Goal: Transaction & Acquisition: Purchase product/service

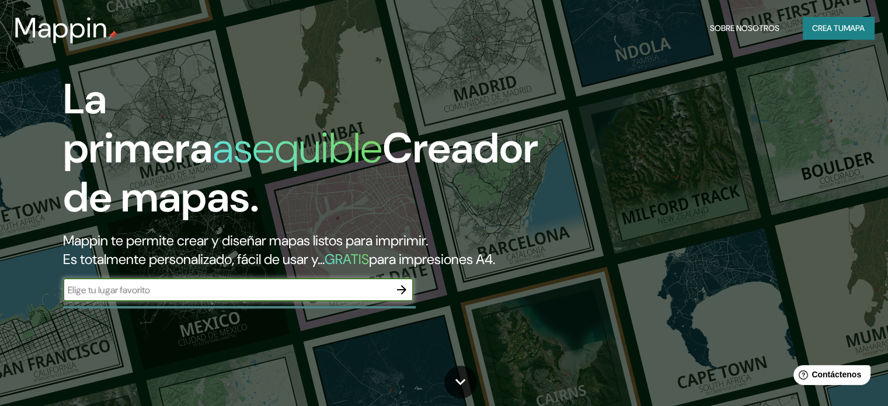
click at [283, 296] on input "text" at bounding box center [226, 289] width 327 height 13
type input "[STREET_ADDRESS]"
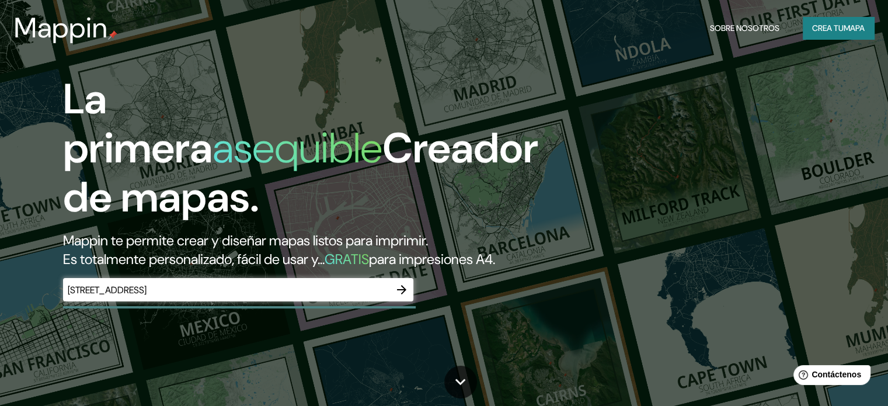
drag, startPoint x: 318, startPoint y: 297, endPoint x: 425, endPoint y: 330, distance: 111.9
drag, startPoint x: 425, startPoint y: 330, endPoint x: 403, endPoint y: 313, distance: 28.3
click at [403, 296] on icon "button" at bounding box center [402, 289] width 14 height 14
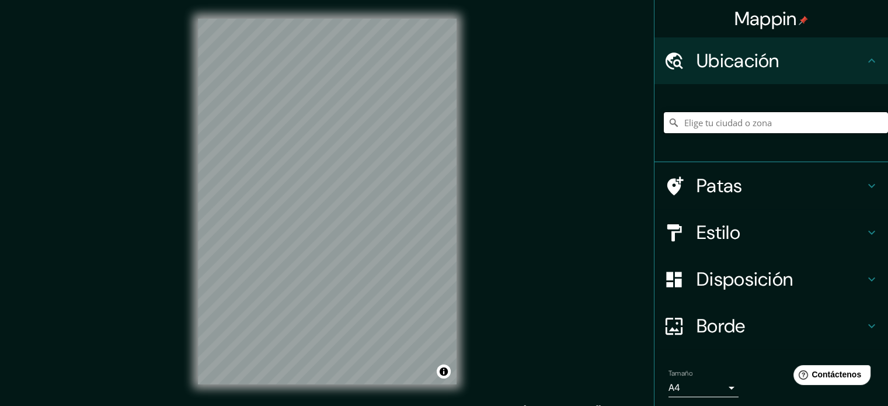
click at [743, 131] on input "Elige tu ciudad o zona" at bounding box center [776, 122] width 224 height 21
paste input "[STREET_ADDRESS]"
type input "[STREET_ADDRESS][PERSON_NAME][US_STATE]"
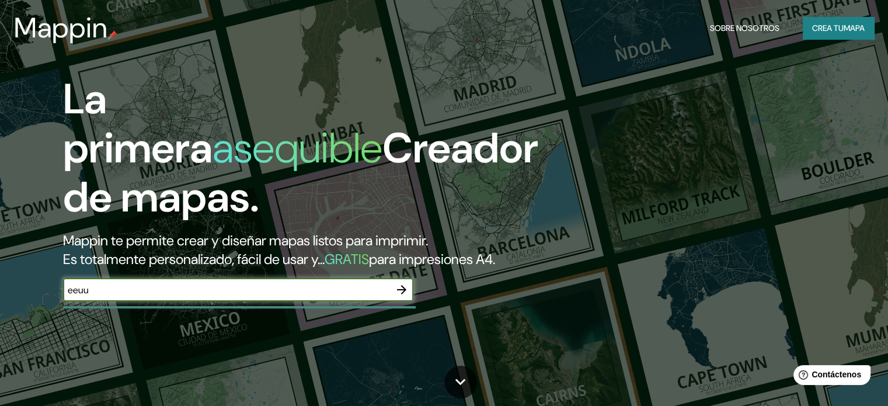
type input "eeuu"
click at [406, 296] on icon "button" at bounding box center [402, 289] width 14 height 14
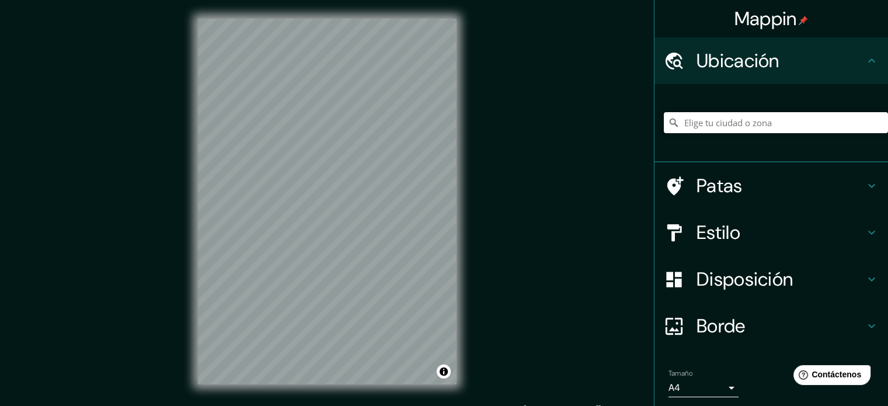
click at [700, 112] on input "Elige tu ciudad o zona" at bounding box center [776, 122] width 224 height 21
paste input "[STREET_ADDRESS]"
type input "[STREET_ADDRESS][PERSON_NAME][US_STATE]"
click at [864, 231] on icon at bounding box center [871, 232] width 14 height 14
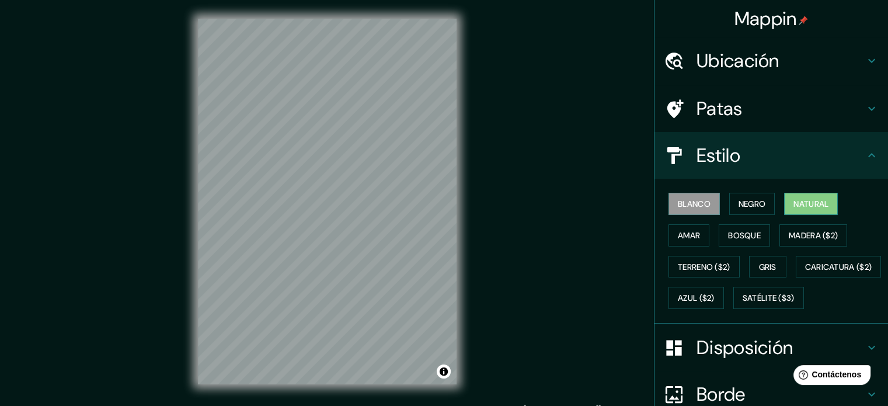
click at [806, 207] on font "Natural" at bounding box center [810, 203] width 35 height 11
click at [759, 207] on button "Negro" at bounding box center [752, 204] width 46 height 22
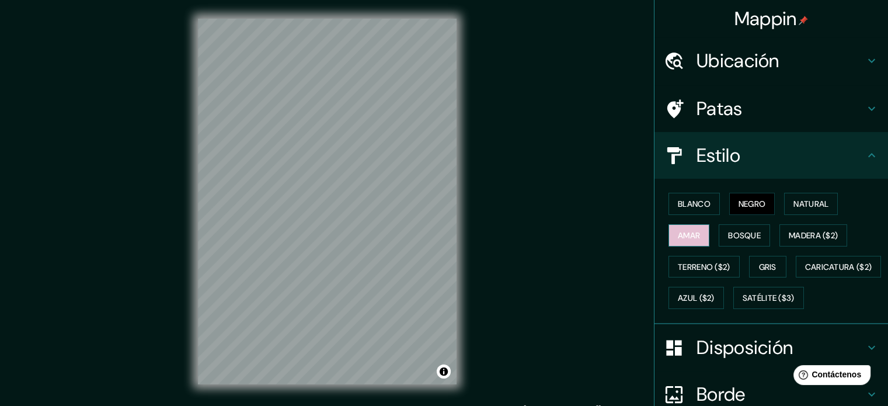
click at [695, 228] on button "Amar" at bounding box center [688, 235] width 41 height 22
click at [728, 235] on font "Bosque" at bounding box center [744, 235] width 33 height 11
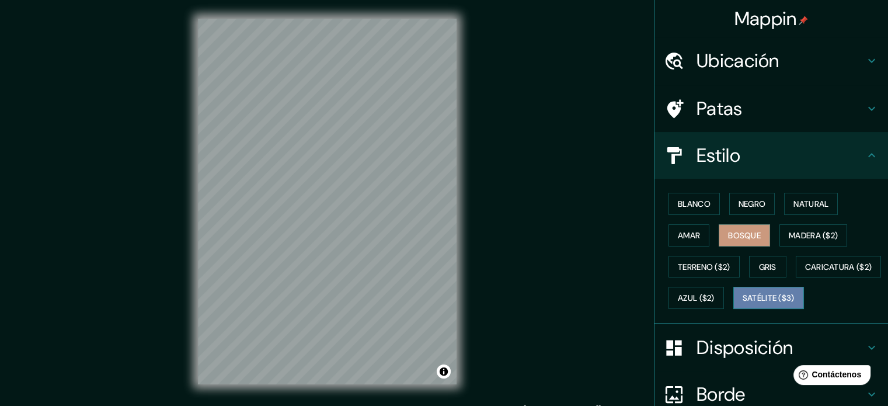
click at [742, 305] on font "Satélite ($3)" at bounding box center [768, 297] width 52 height 15
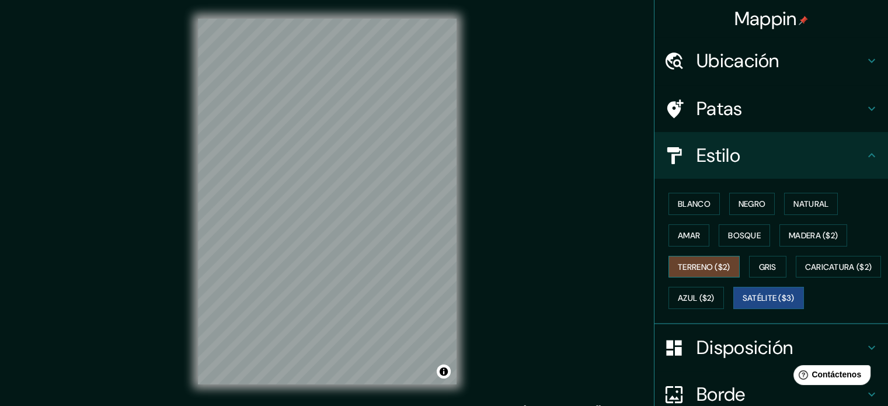
click at [711, 268] on font "Terreno ($2)" at bounding box center [704, 266] width 53 height 11
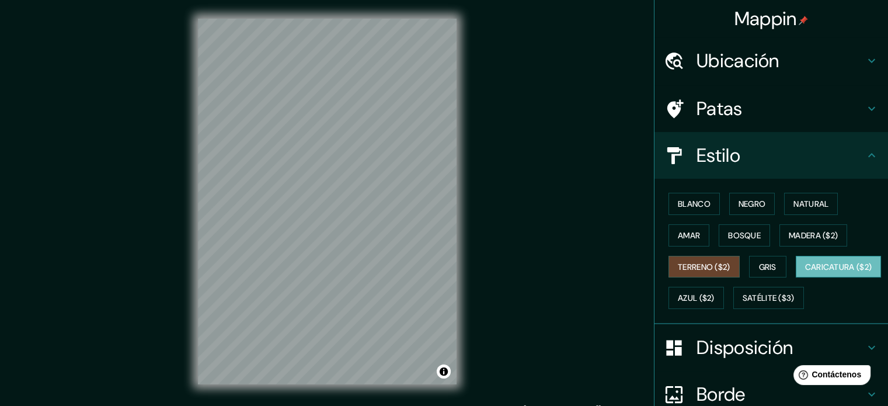
click at [805, 272] on font "Caricatura ($2)" at bounding box center [838, 266] width 67 height 11
click at [714, 302] on font "Azul ($2)" at bounding box center [696, 297] width 37 height 15
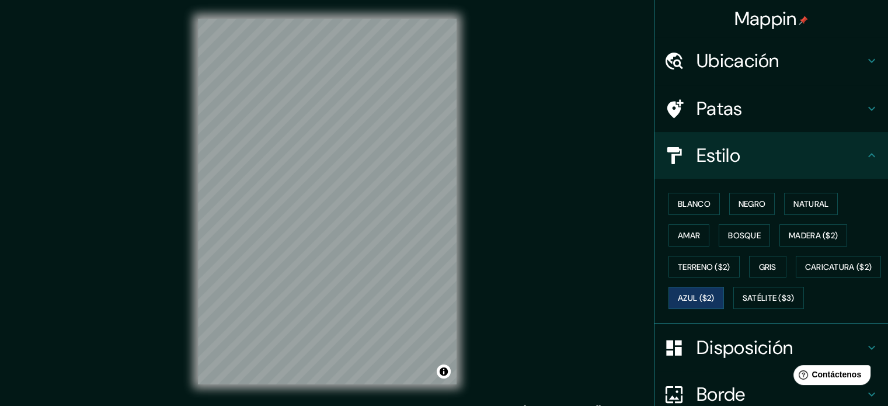
click at [864, 58] on icon at bounding box center [871, 61] width 14 height 14
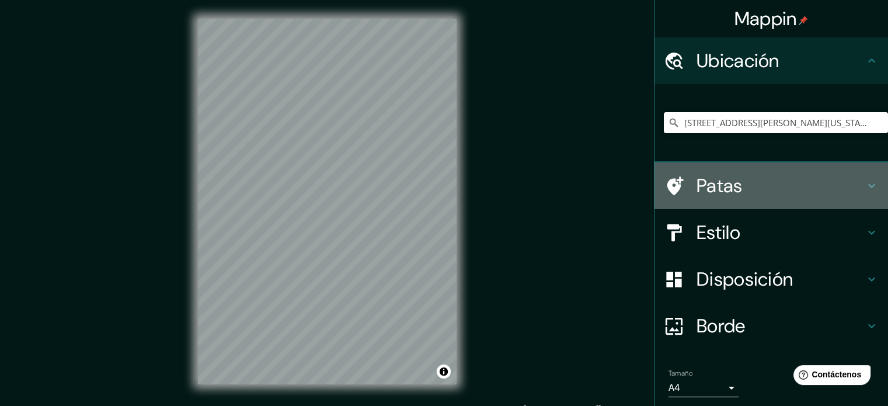
click at [864, 189] on icon at bounding box center [871, 186] width 14 height 14
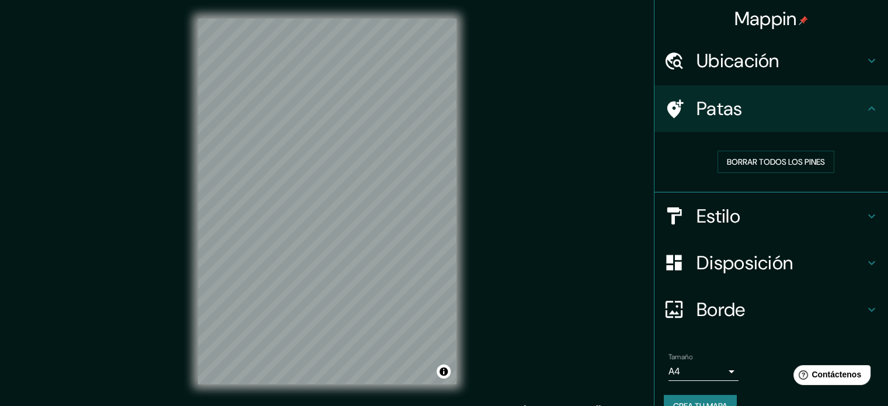
click at [864, 260] on icon at bounding box center [871, 263] width 14 height 14
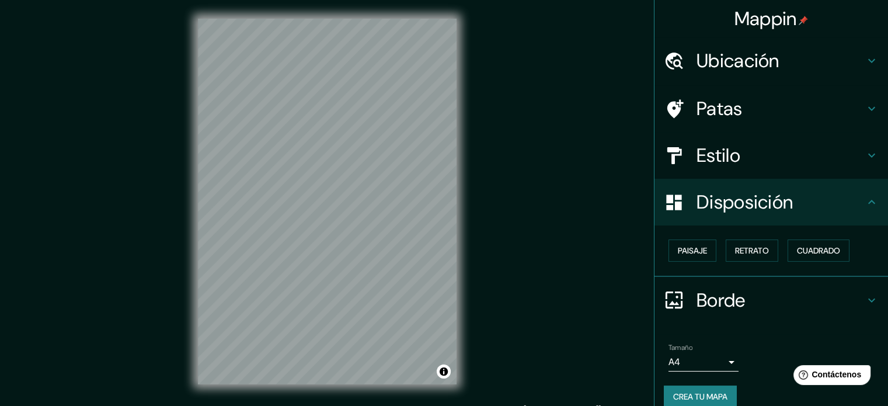
click at [864, 295] on icon at bounding box center [871, 300] width 14 height 14
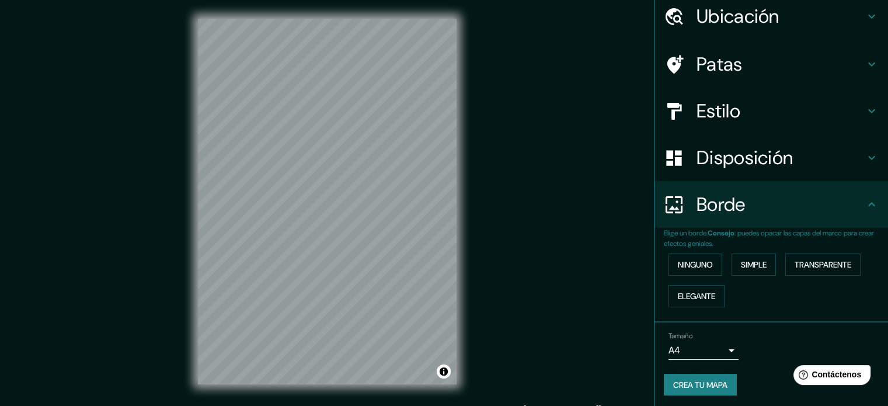
scroll to position [47, 0]
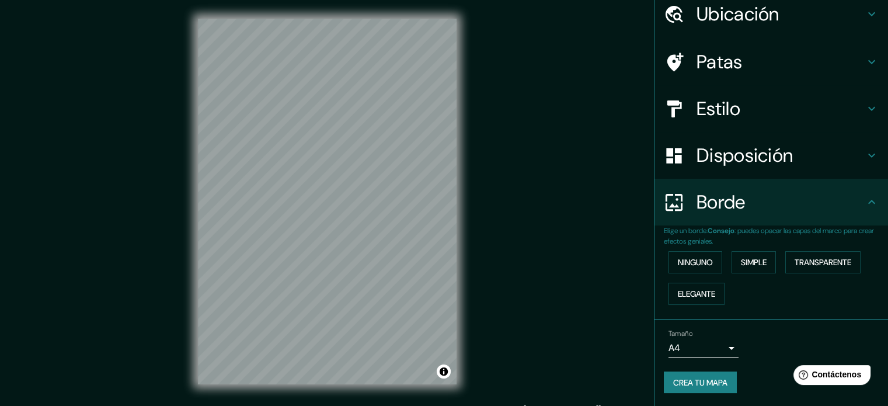
drag, startPoint x: 460, startPoint y: 268, endPoint x: 553, endPoint y: 219, distance: 104.7
click at [553, 219] on div "Mappin Ubicación 512 Foothill Drive, Yreka, California 96097, Estados Unidos 51…" at bounding box center [444, 210] width 888 height 421
